Goal: Navigation & Orientation: Go to known website

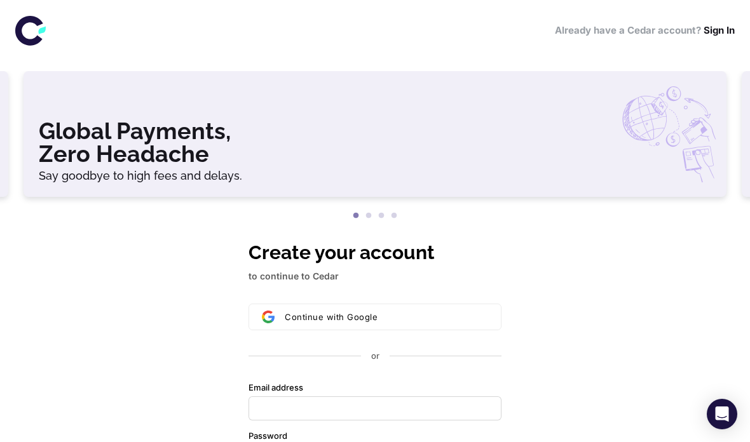
click at [24, 40] on icon at bounding box center [29, 31] width 28 height 30
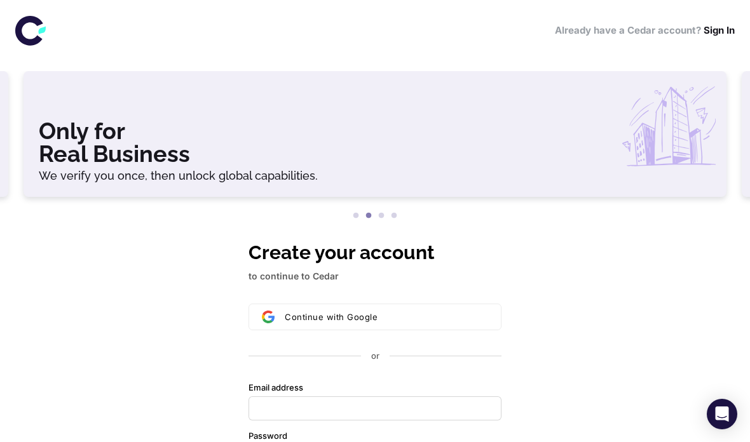
click at [27, 21] on icon at bounding box center [29, 31] width 28 height 30
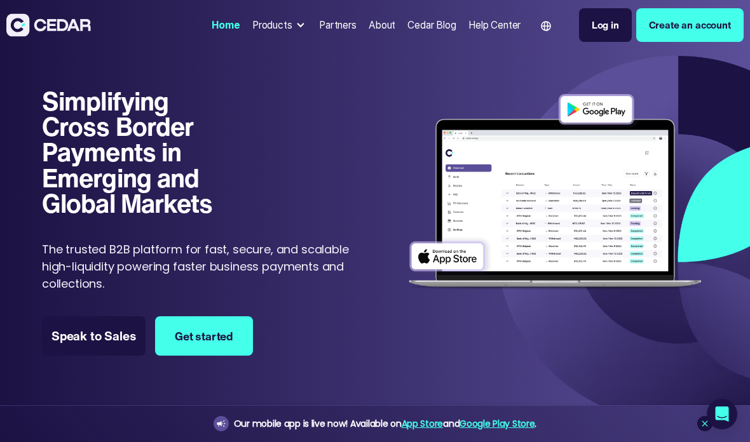
click at [602, 240] on img at bounding box center [555, 192] width 306 height 208
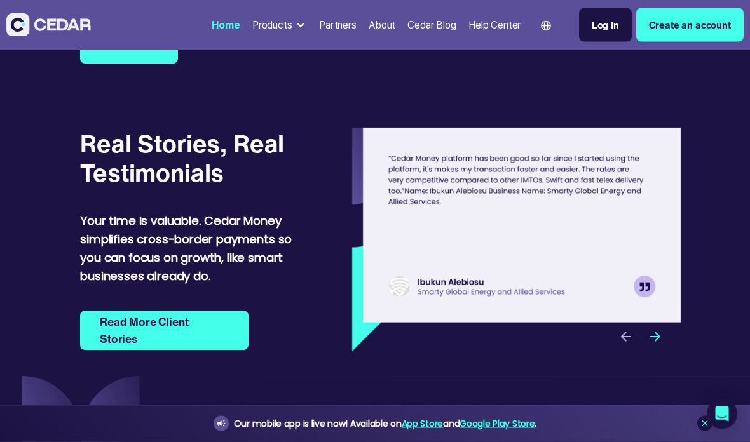
scroll to position [3718, 0]
click at [654, 329] on img "next slide" at bounding box center [655, 336] width 15 height 15
click at [653, 329] on img "next slide" at bounding box center [655, 336] width 15 height 15
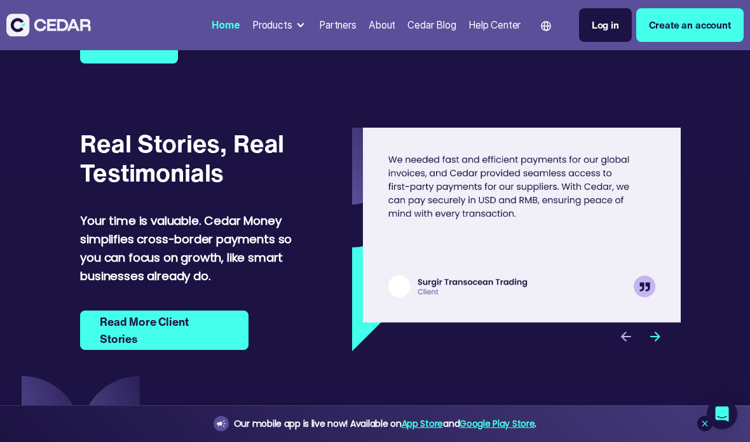
click at [660, 329] on img "next slide" at bounding box center [655, 336] width 15 height 15
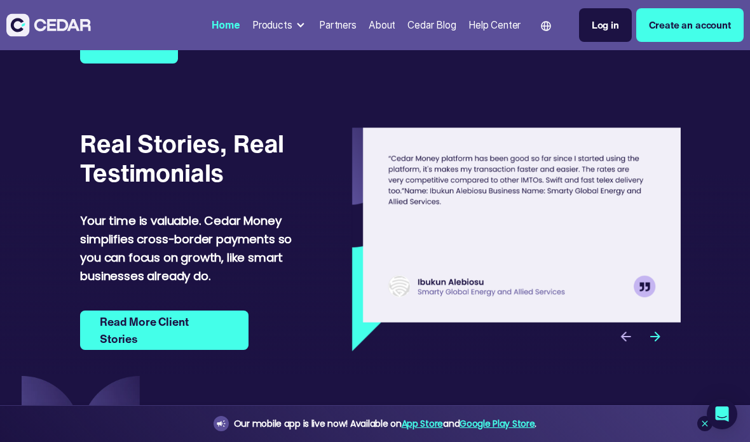
click at [659, 329] on img "next slide" at bounding box center [655, 336] width 15 height 15
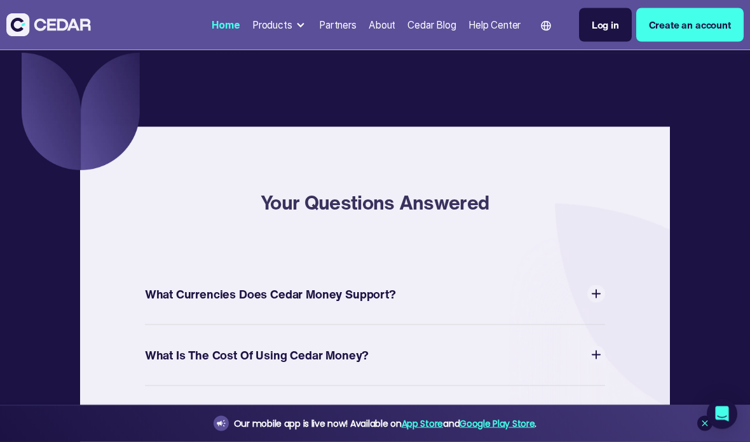
scroll to position [4066, 0]
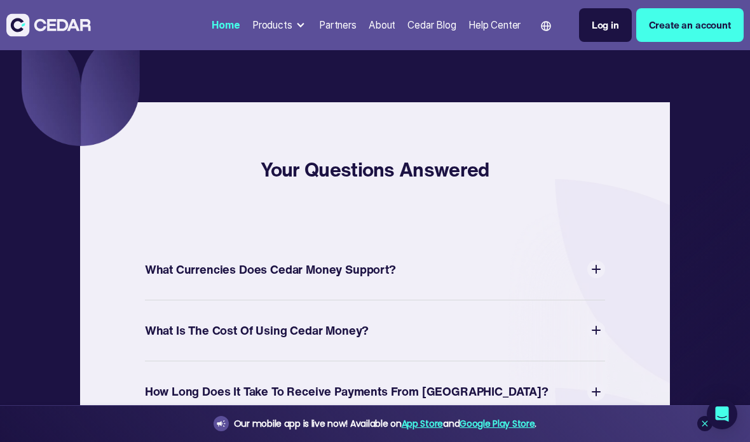
click at [601, 261] on img at bounding box center [596, 270] width 18 height 18
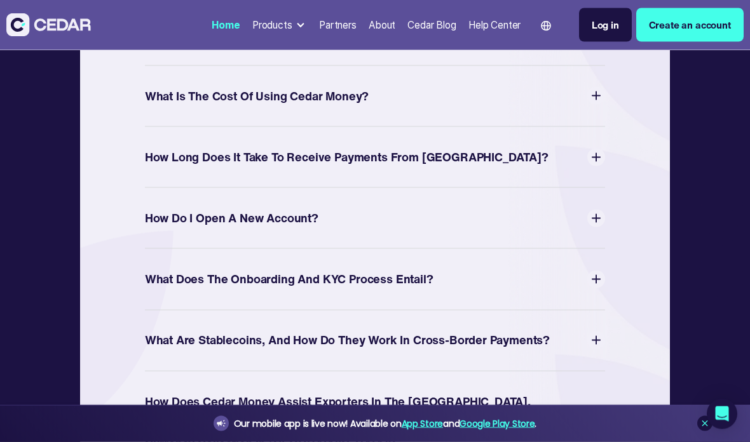
scroll to position [4317, 0]
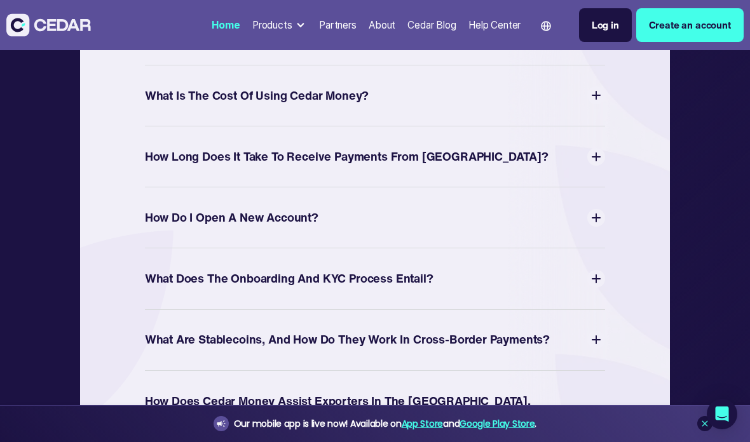
click at [598, 148] on img at bounding box center [596, 157] width 18 height 18
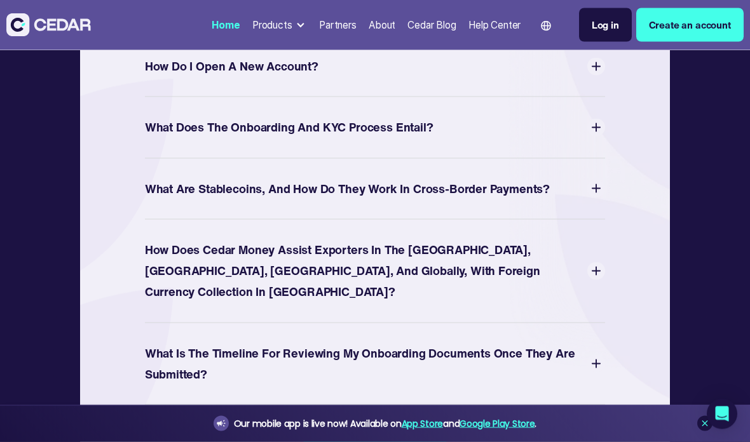
scroll to position [4482, 0]
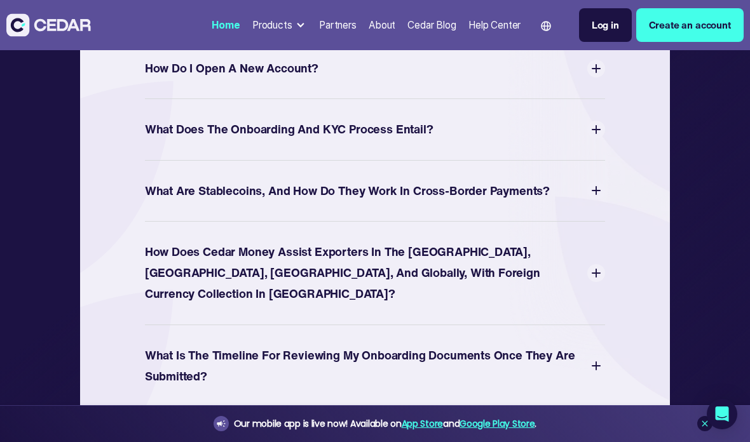
click at [604, 121] on img at bounding box center [596, 130] width 18 height 18
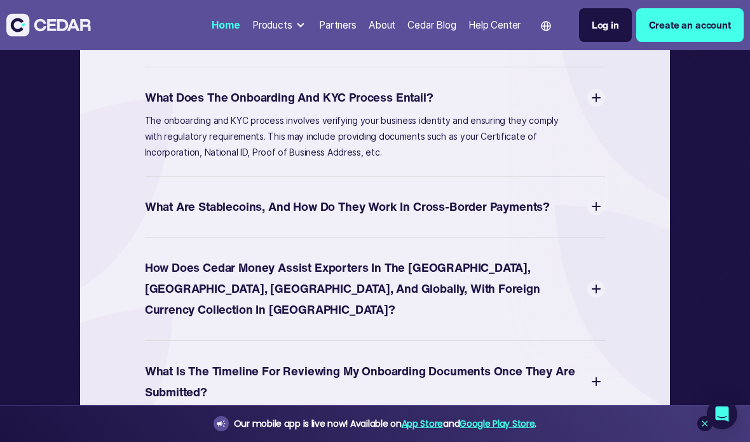
click at [599, 198] on img at bounding box center [596, 207] width 18 height 18
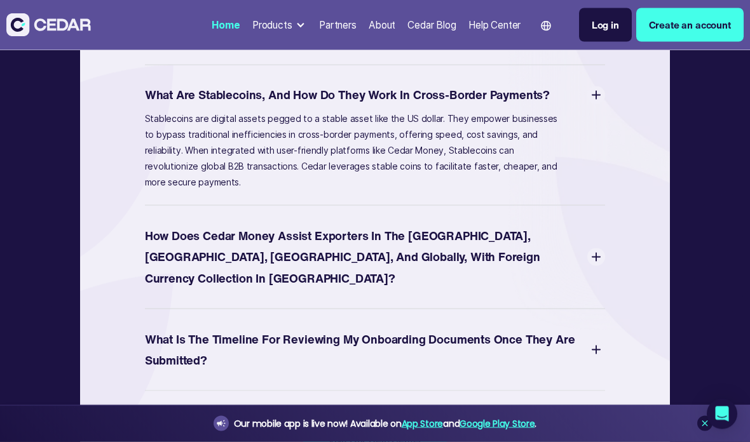
scroll to position [4548, 0]
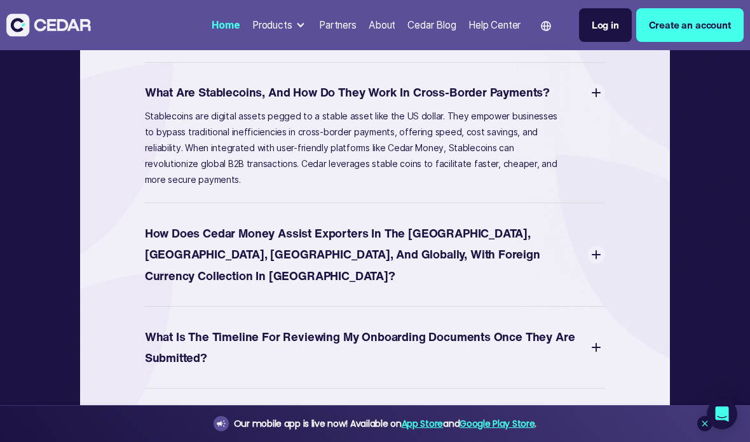
click at [600, 246] on img at bounding box center [596, 255] width 18 height 18
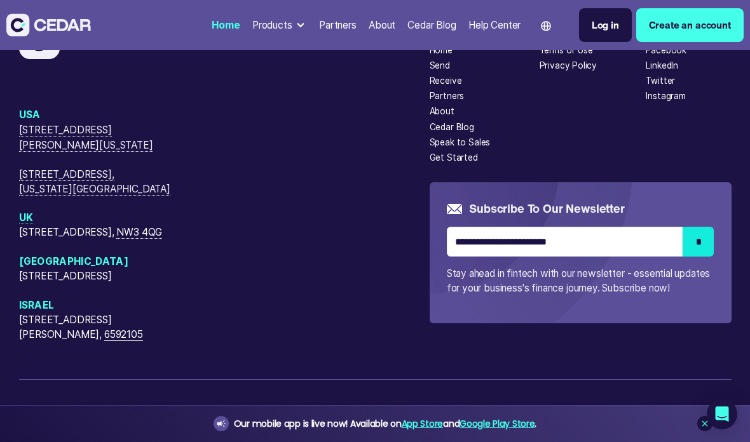
scroll to position [5173, 0]
